Goal: Register for event/course

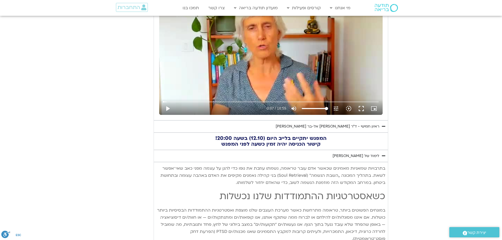
scroll to position [290, 0]
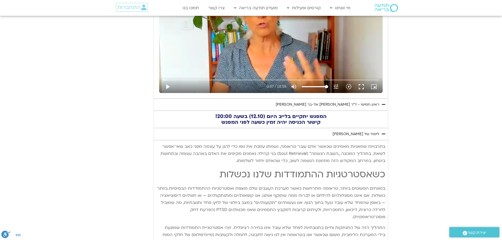
click at [343, 105] on div "ראיון חמישי - ד"ר [PERSON_NAME] אל-בר [PERSON_NAME]" at bounding box center [328, 104] width 104 height 6
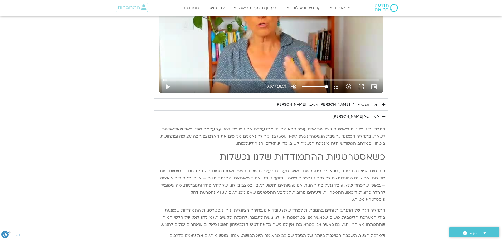
click at [343, 105] on div "ראיון חמישי - ד"ר [PERSON_NAME] אל-בר [PERSON_NAME]" at bounding box center [328, 104] width 104 height 6
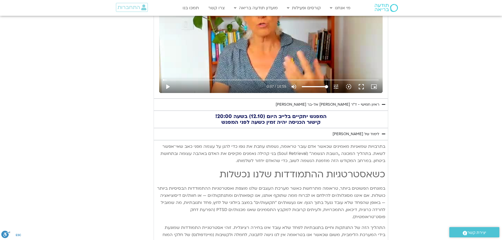
click at [254, 119] on h2 "המפגש יתקיים בלייב היום (12.10) בשעה 20:00! קישור הכניסה יהיה זמין כשעה לפני המ…" at bounding box center [271, 120] width 229 height 12
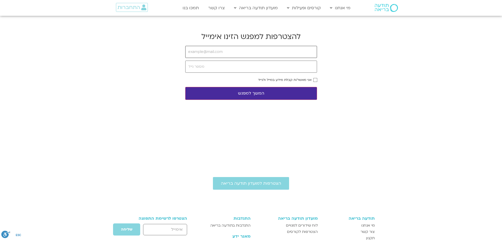
click at [233, 52] on input "email" at bounding box center [251, 52] width 132 height 12
type input "[EMAIL_ADDRESS][DOMAIN_NAME]"
click at [233, 68] on input "tel" at bounding box center [251, 67] width 132 height 12
drag, startPoint x: 219, startPoint y: 70, endPoint x: 149, endPoint y: 66, distance: 70.0
click at [149, 66] on body "דלג לתוכן Main Menu מי אנחנו מי אנחנו שאלות נפוצות מנחים ומנחות בתודעה בריאה מה…" at bounding box center [251, 180] width 502 height 361
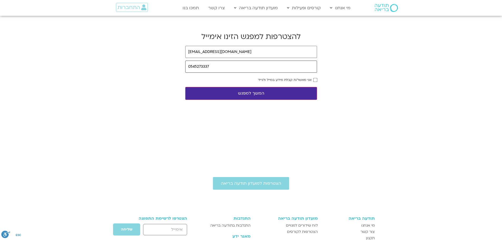
type input "0545273337"
click at [315, 82] on form "ilanah11@zahav.net.il 0545273337 אני מאשר/ת קבלת מידע במייל ולנייד המשך למפגש" at bounding box center [251, 73] width 132 height 54
click at [254, 95] on button "המשך למפגש" at bounding box center [251, 93] width 132 height 13
